Goal: Task Accomplishment & Management: Use online tool/utility

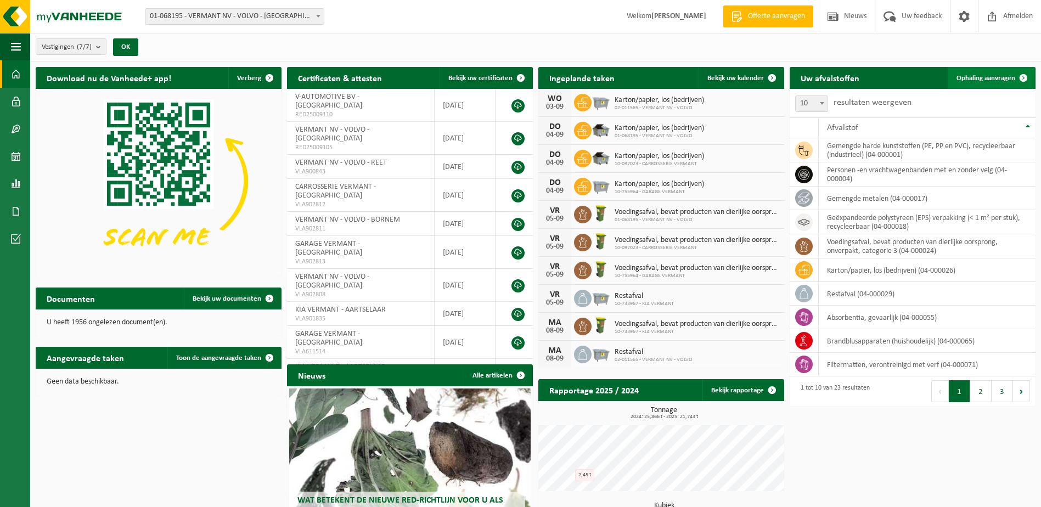
click at [1010, 76] on span "Ophaling aanvragen" at bounding box center [986, 78] width 59 height 7
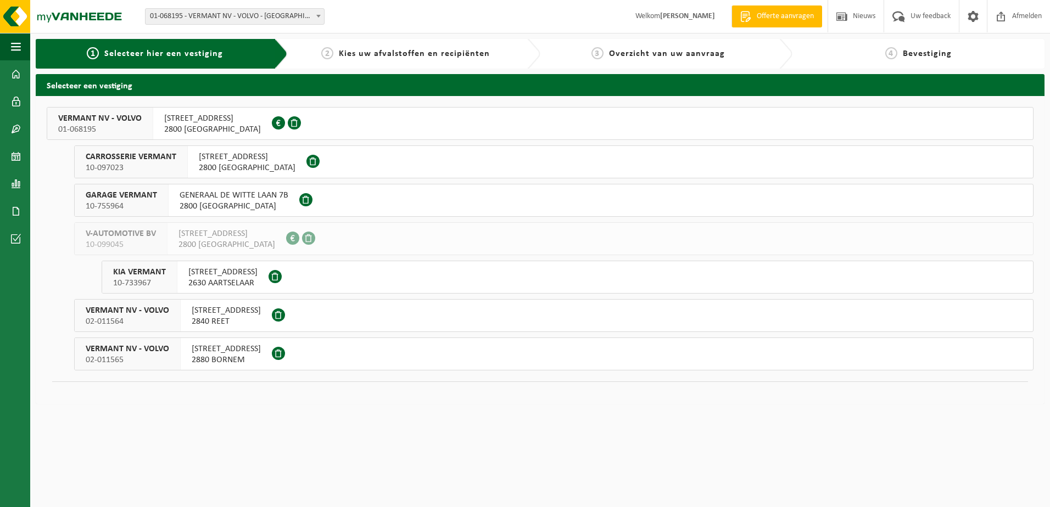
click at [257, 165] on span "2800 MECHELEN" at bounding box center [247, 167] width 97 height 11
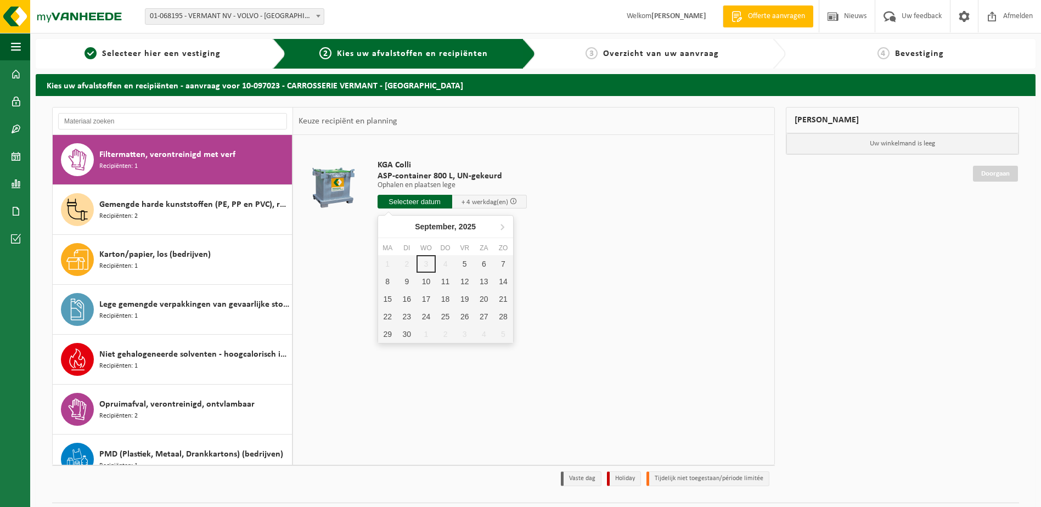
click at [425, 200] on input "text" at bounding box center [415, 202] width 75 height 14
click at [385, 283] on div "8" at bounding box center [387, 282] width 19 height 18
type input "Van 2025-09-08"
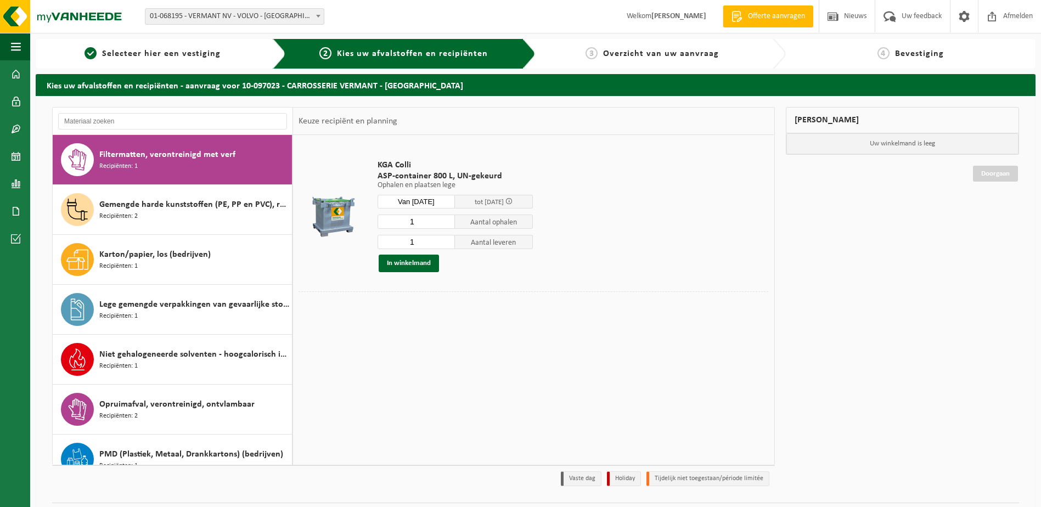
click at [436, 227] on input "1" at bounding box center [417, 222] width 78 height 14
click at [447, 220] on input "2" at bounding box center [417, 222] width 78 height 14
click at [447, 220] on input "3" at bounding box center [417, 222] width 78 height 14
type input "4"
click at [447, 220] on input "4" at bounding box center [417, 222] width 78 height 14
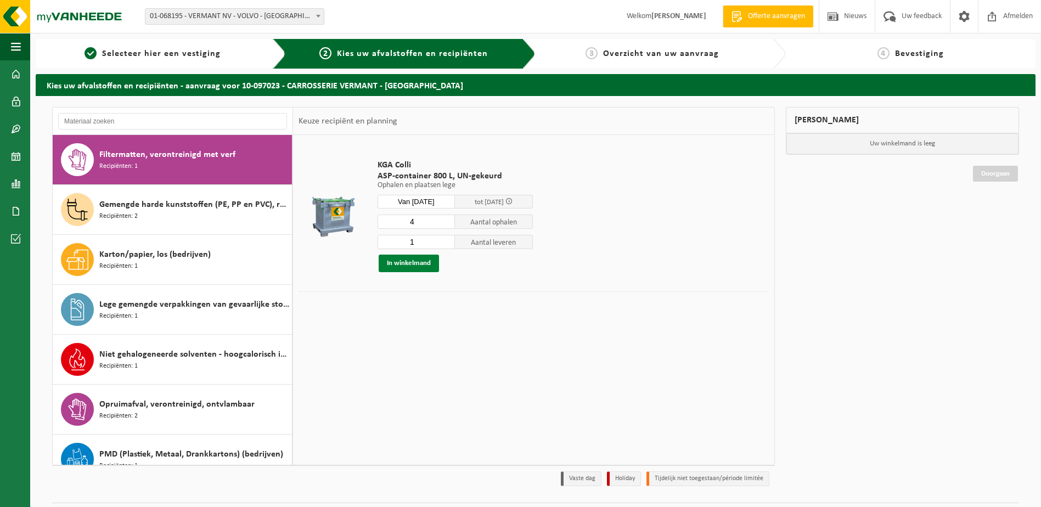
click at [413, 267] on button "In winkelmand" at bounding box center [409, 264] width 60 height 18
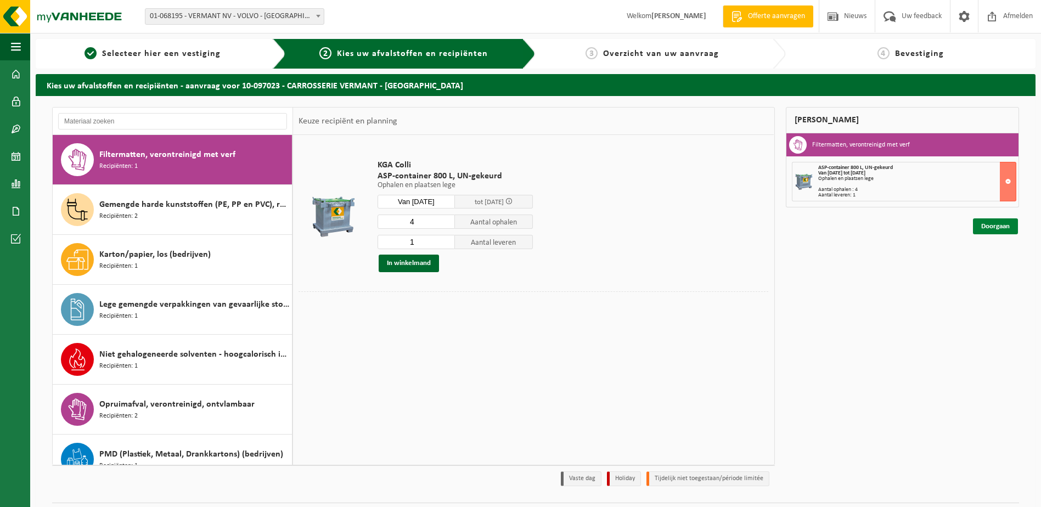
click at [1000, 228] on link "Doorgaan" at bounding box center [995, 226] width 45 height 16
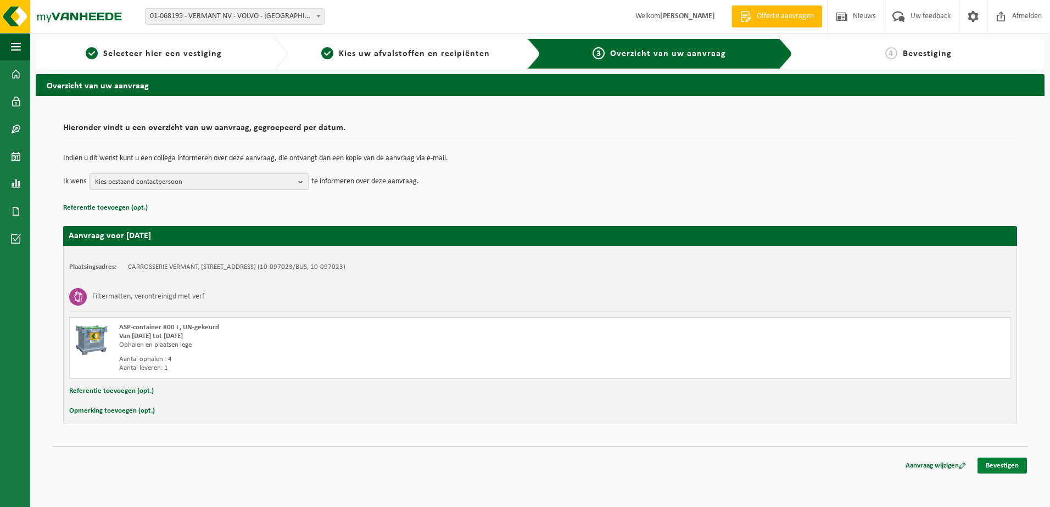
click at [1000, 468] on link "Bevestigen" at bounding box center [1001, 466] width 49 height 16
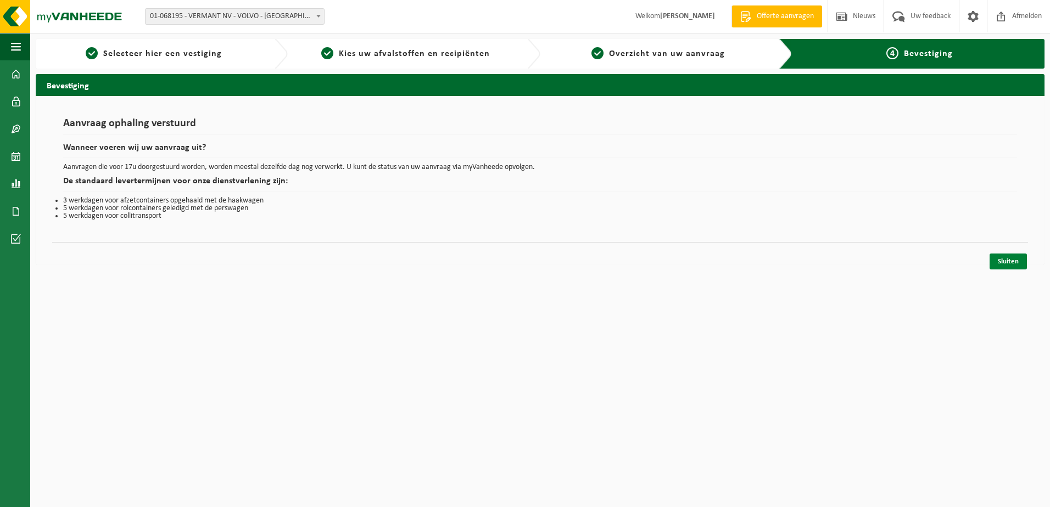
click at [1015, 259] on link "Sluiten" at bounding box center [1007, 262] width 37 height 16
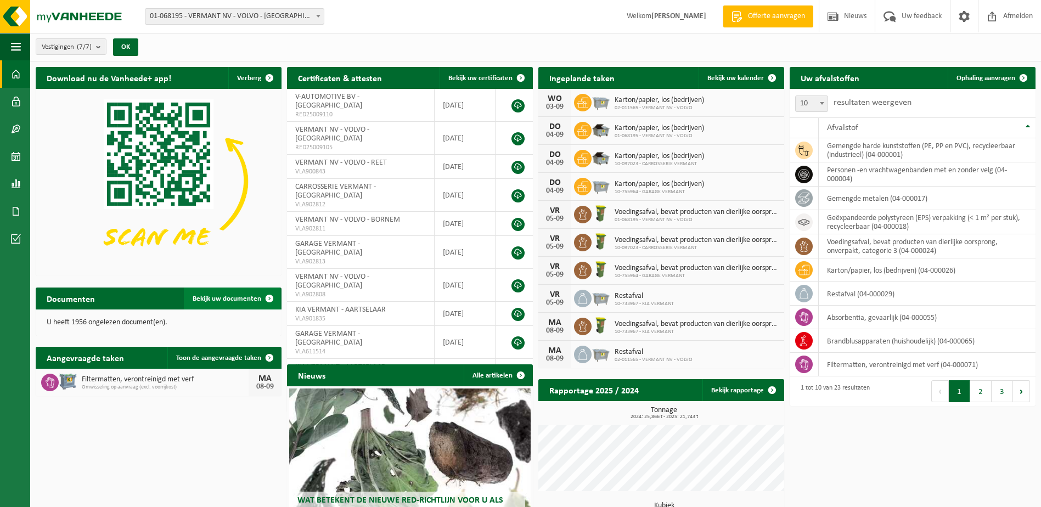
click at [235, 297] on span "Bekijk uw documenten" at bounding box center [227, 298] width 69 height 7
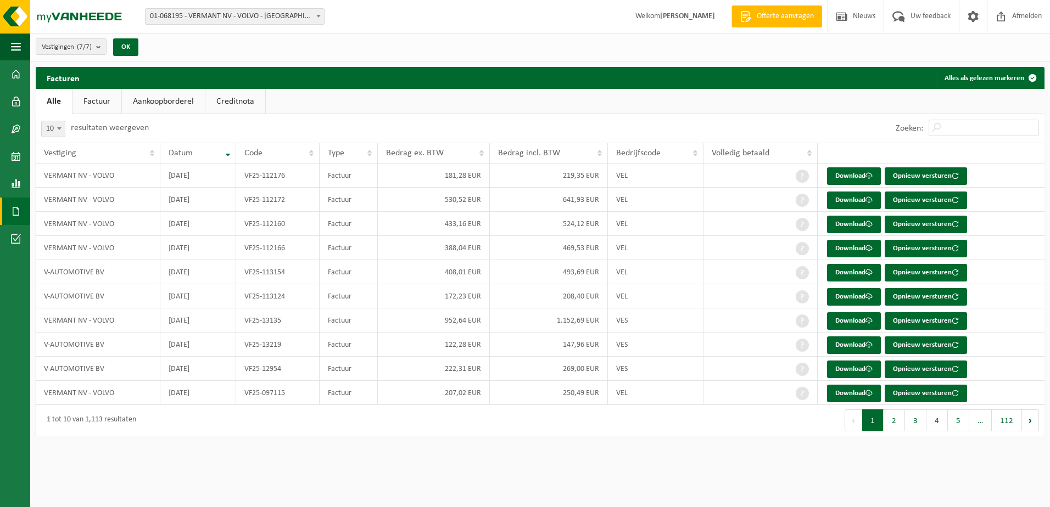
click at [100, 104] on link "Factuur" at bounding box center [96, 101] width 49 height 25
click at [167, 99] on link "Aankoopborderel" at bounding box center [164, 101] width 83 height 25
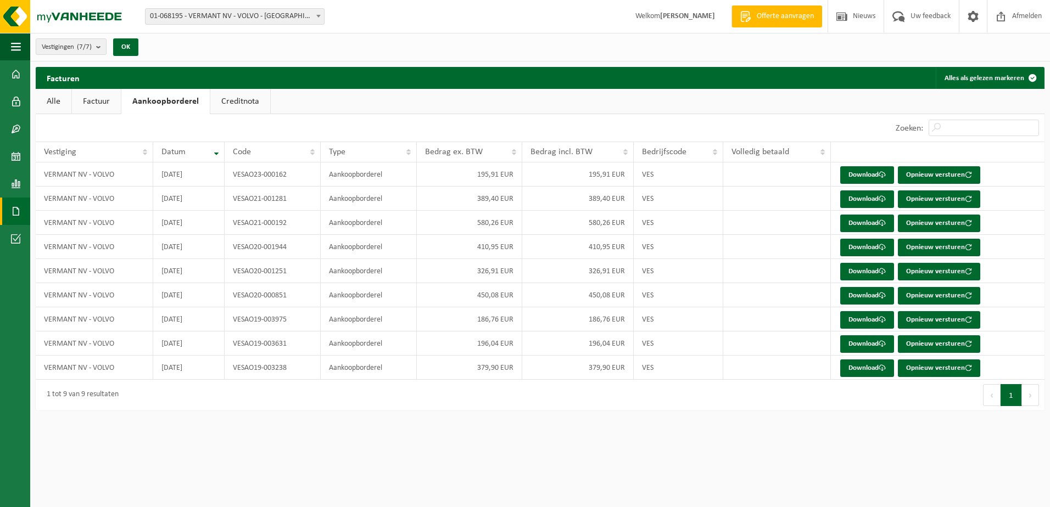
click at [61, 106] on link "Alle" at bounding box center [54, 101] width 36 height 25
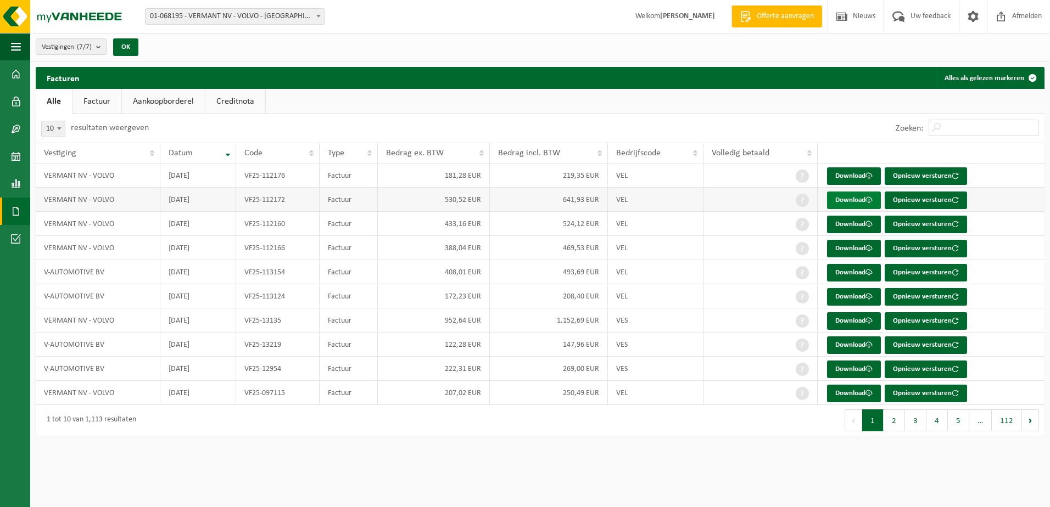
click at [854, 201] on link "Download" at bounding box center [854, 201] width 54 height 18
